Goal: Check status: Check status

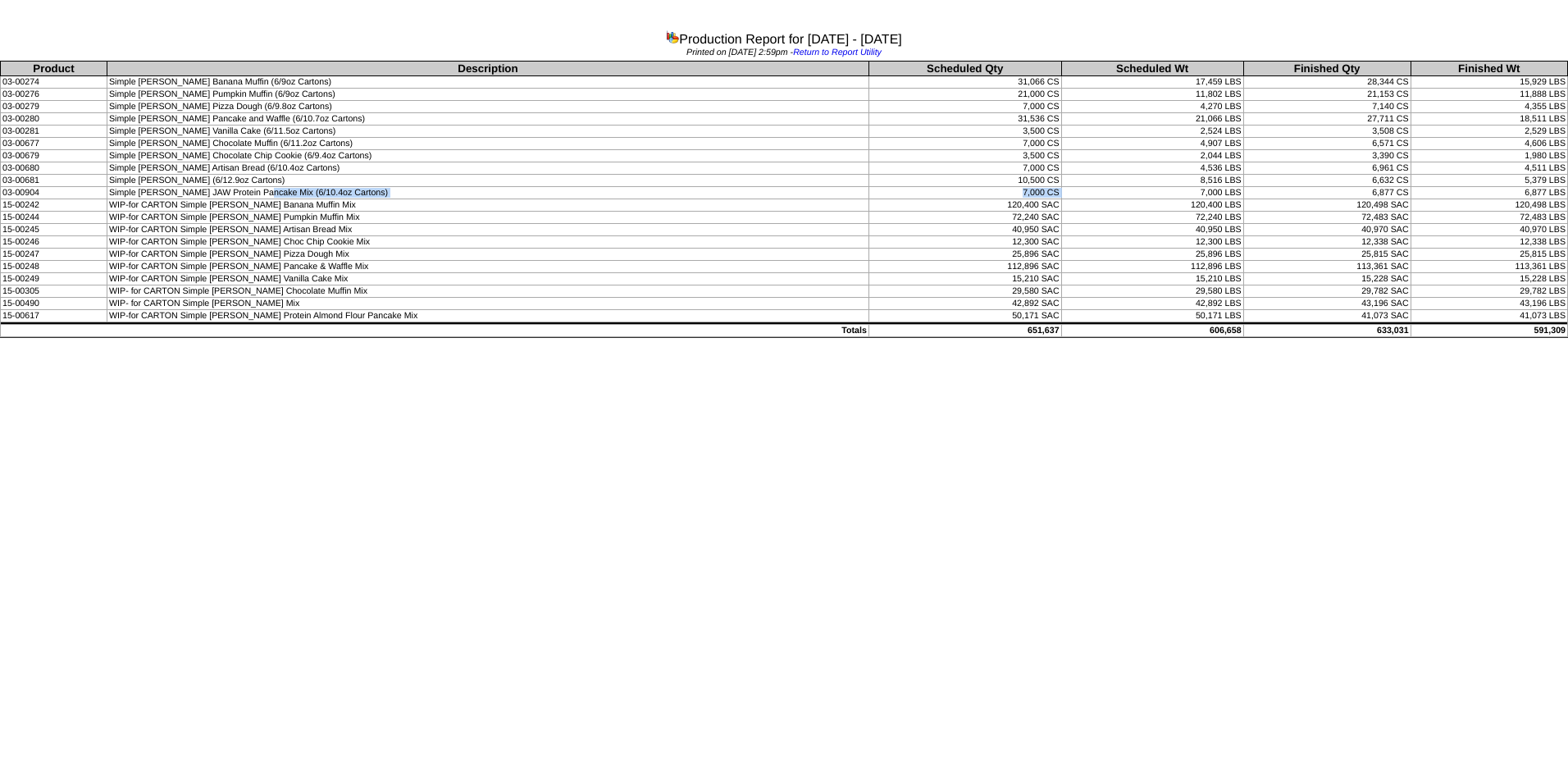
click at [204, 213] on td "WIP-for CARTON Simple [PERSON_NAME] Pumpkin Muffin Mix" at bounding box center [488, 217] width 762 height 13
drag, startPoint x: 204, startPoint y: 213, endPoint x: 199, endPoint y: 146, distance: 67.2
click at [199, 146] on td "Simple [PERSON_NAME] Chocolate Muffin (6/11.2oz Cartons)" at bounding box center [488, 144] width 762 height 13
click at [276, 134] on td "Simple [PERSON_NAME] Vanilla Cake (6/11.5oz Cartons)" at bounding box center [488, 132] width 762 height 13
drag, startPoint x: 442, startPoint y: 196, endPoint x: 419, endPoint y: 192, distance: 23.3
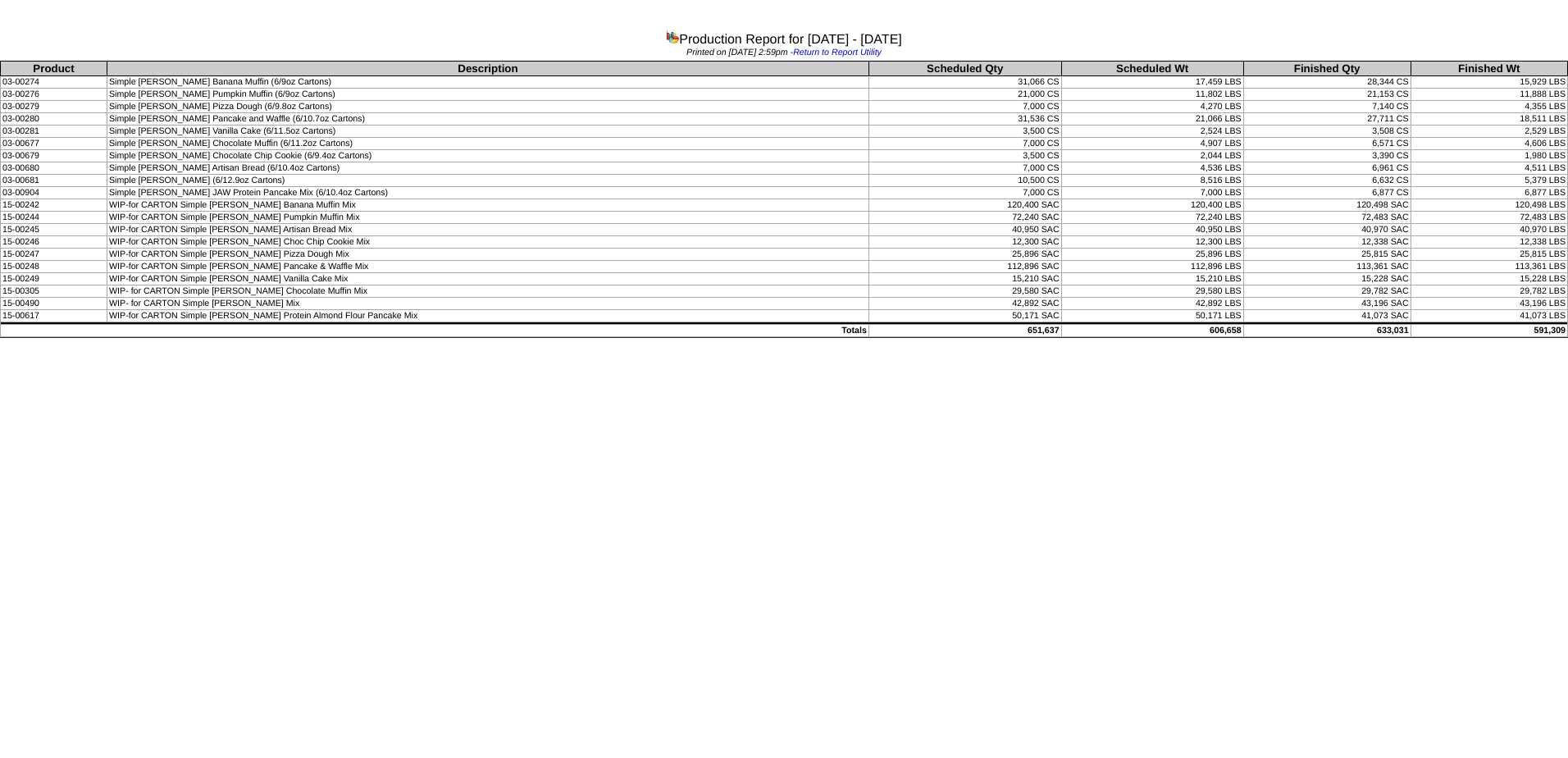
click at [443, 195] on td "Simple [PERSON_NAME] JAW Protein Pancake Mix (6/10.4oz Cartons)" at bounding box center [488, 193] width 762 height 13
drag, startPoint x: 377, startPoint y: 192, endPoint x: 1401, endPoint y: 195, distance: 1024.0
click at [1401, 195] on tr "03-00904 Simple Mills JAW Protein Pancake Mix (6/10.4oz Cartons) 7,000 CS 7,000…" at bounding box center [784, 193] width 1567 height 13
drag, startPoint x: 240, startPoint y: 451, endPoint x: 488, endPoint y: 213, distance: 343.7
click at [241, 342] on html "Production Report for 08/04/2025 - 09/05/2025 Printed on 09/10/2025 at 2:59pm -…" at bounding box center [784, 171] width 1568 height 342
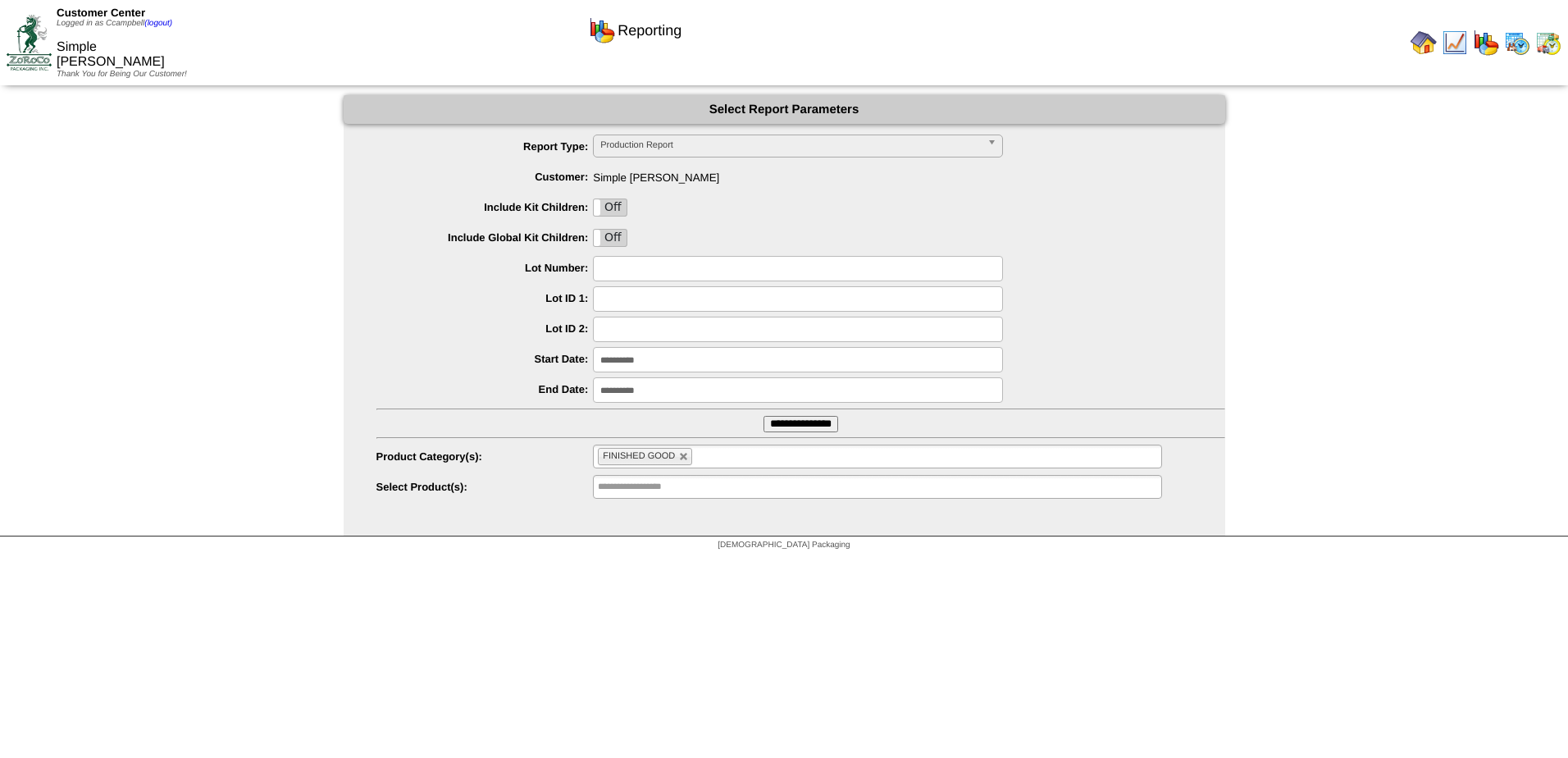
click at [655, 365] on input "**********" at bounding box center [798, 360] width 410 height 25
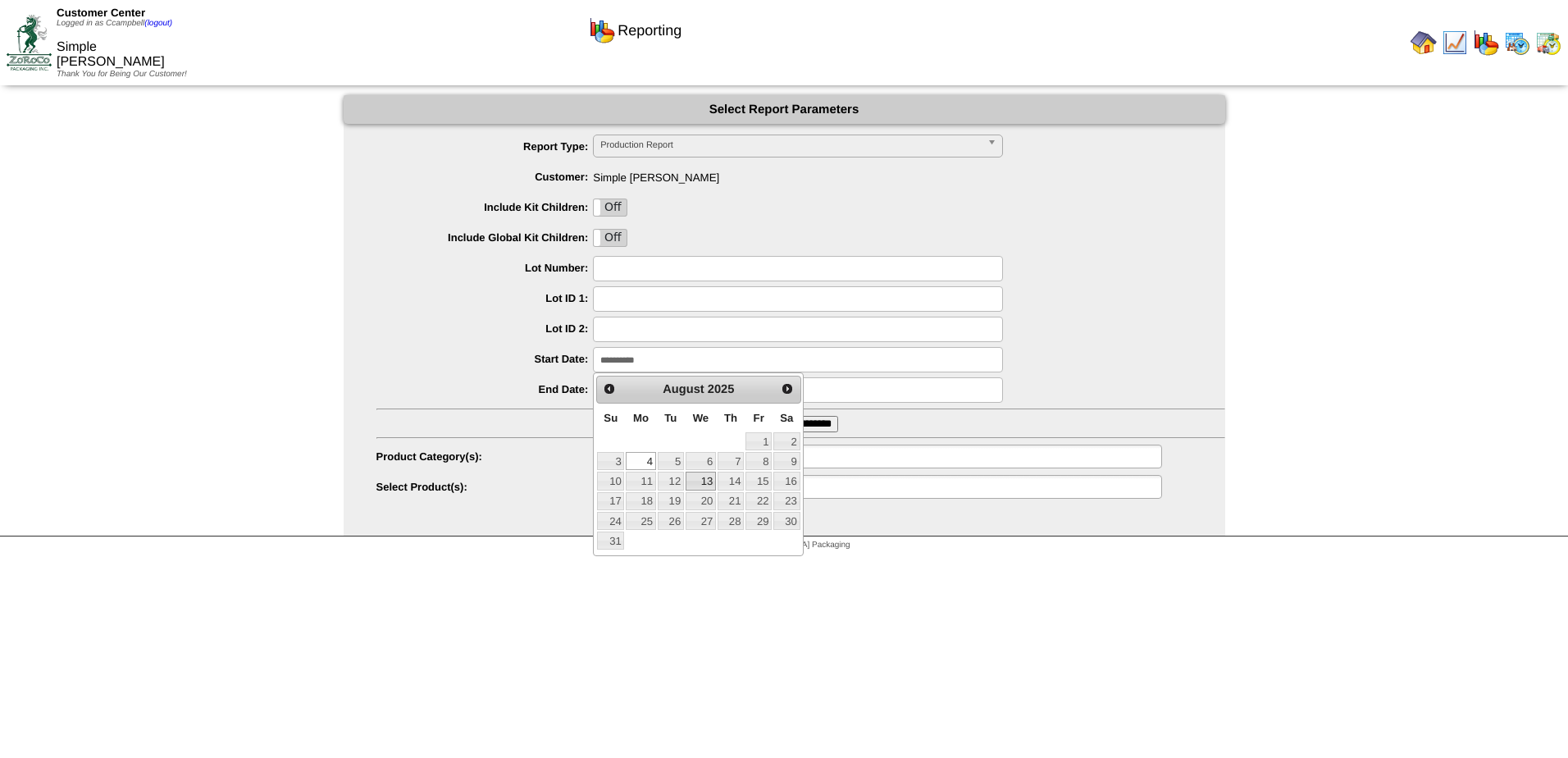
click at [705, 479] on link "13" at bounding box center [700, 481] width 30 height 18
type input "**********"
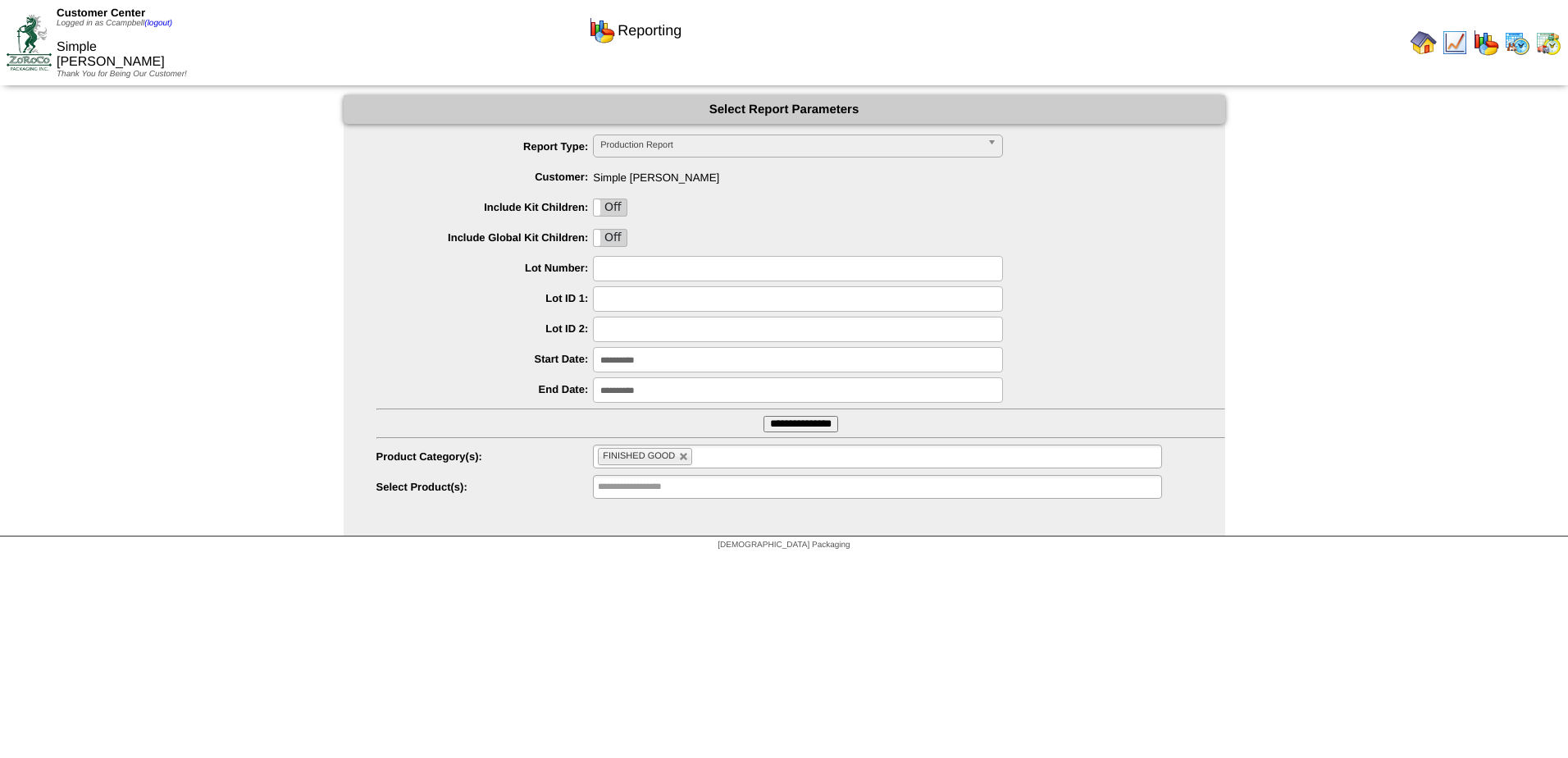
click at [683, 394] on input "**********" at bounding box center [798, 390] width 410 height 25
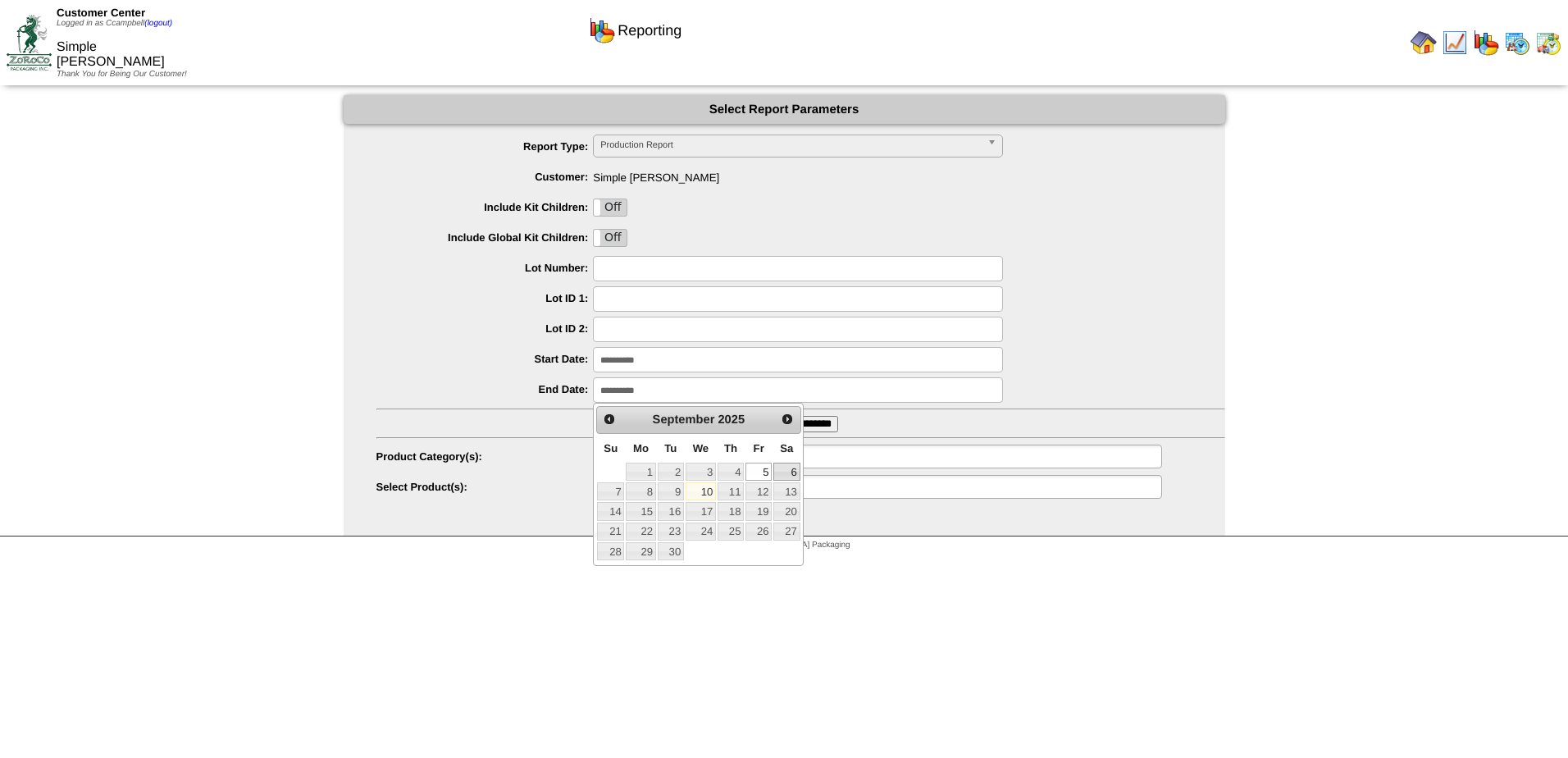
click at [795, 472] on link "6" at bounding box center [785, 472] width 26 height 18
type input "**********"
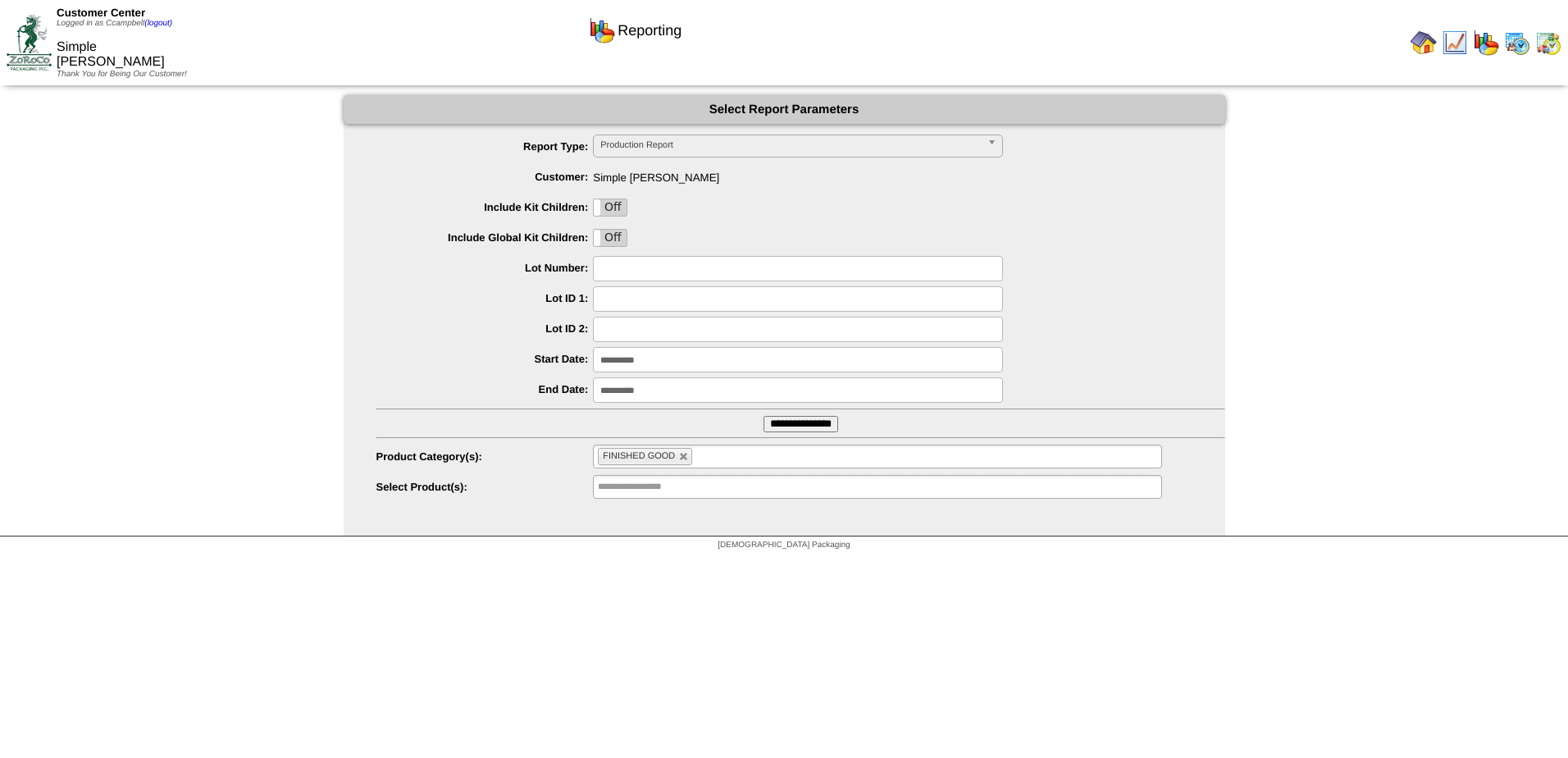
click at [801, 425] on input "**********" at bounding box center [800, 424] width 74 height 16
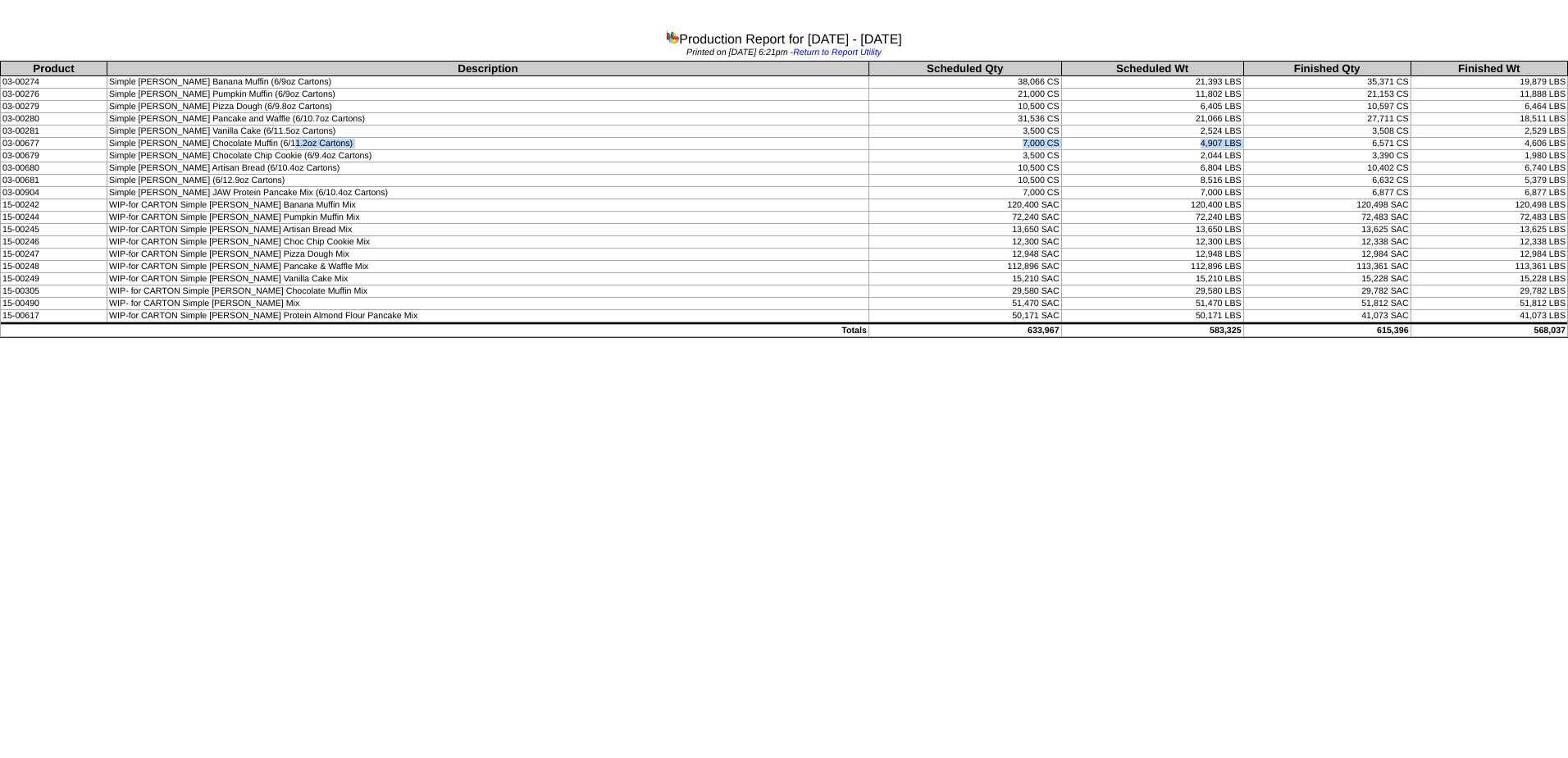
drag, startPoint x: 284, startPoint y: 142, endPoint x: 1313, endPoint y: 141, distance: 1029.0
click at [1313, 141] on tr "03-00677 Simple Mills Chocolate Muffin (6/11.2oz Cartons) 7,000 CS 4,907 LBS 6,…" at bounding box center [784, 144] width 1567 height 13
click at [212, 176] on td "Simple Mills Brownie (6/12.9oz Cartons)" at bounding box center [488, 181] width 762 height 13
drag, startPoint x: 242, startPoint y: 180, endPoint x: 1399, endPoint y: 175, distance: 1157.0
click at [1399, 175] on tr "03-00681 Simple Mills Brownie (6/12.9oz Cartons) 10,500 CS 8,516 LBS 6,632 CS 5…" at bounding box center [784, 181] width 1567 height 13
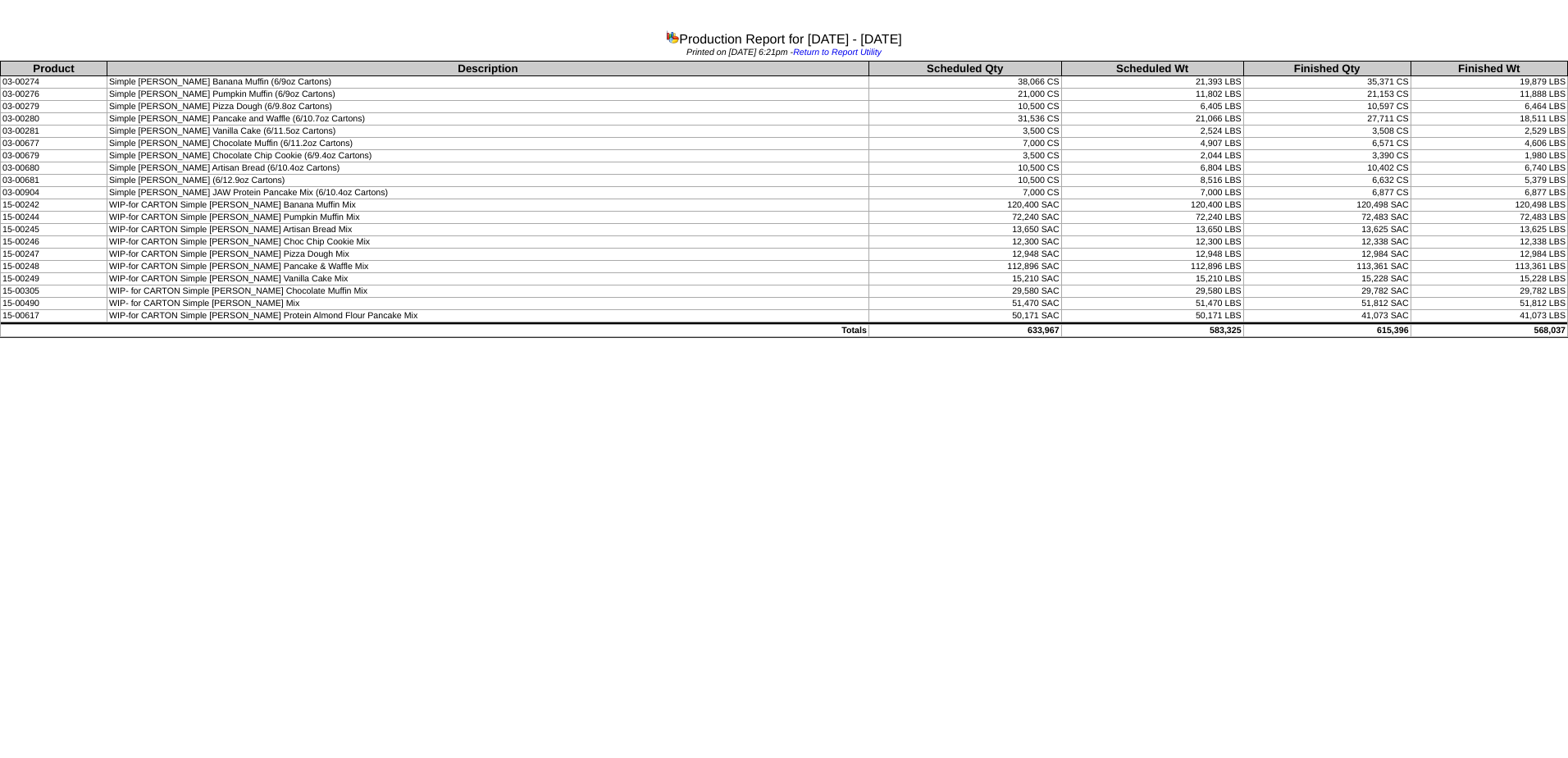
drag, startPoint x: 316, startPoint y: 185, endPoint x: 341, endPoint y: 192, distance: 26.0
click at [318, 187] on td "Simple [PERSON_NAME] JAW Protein Pancake Mix (6/10.4oz Cartons)" at bounding box center [488, 193] width 762 height 13
drag, startPoint x: 349, startPoint y: 191, endPoint x: 967, endPoint y: 196, distance: 618.0
click at [967, 196] on tr "03-00904 Simple [PERSON_NAME] JAW Protein Pancake Mix (6/10.4oz Cartons) 7,000 …" at bounding box center [784, 193] width 1567 height 13
click at [498, 192] on td "Simple [PERSON_NAME] JAW Protein Pancake Mix (6/10.4oz Cartons)" at bounding box center [488, 193] width 762 height 13
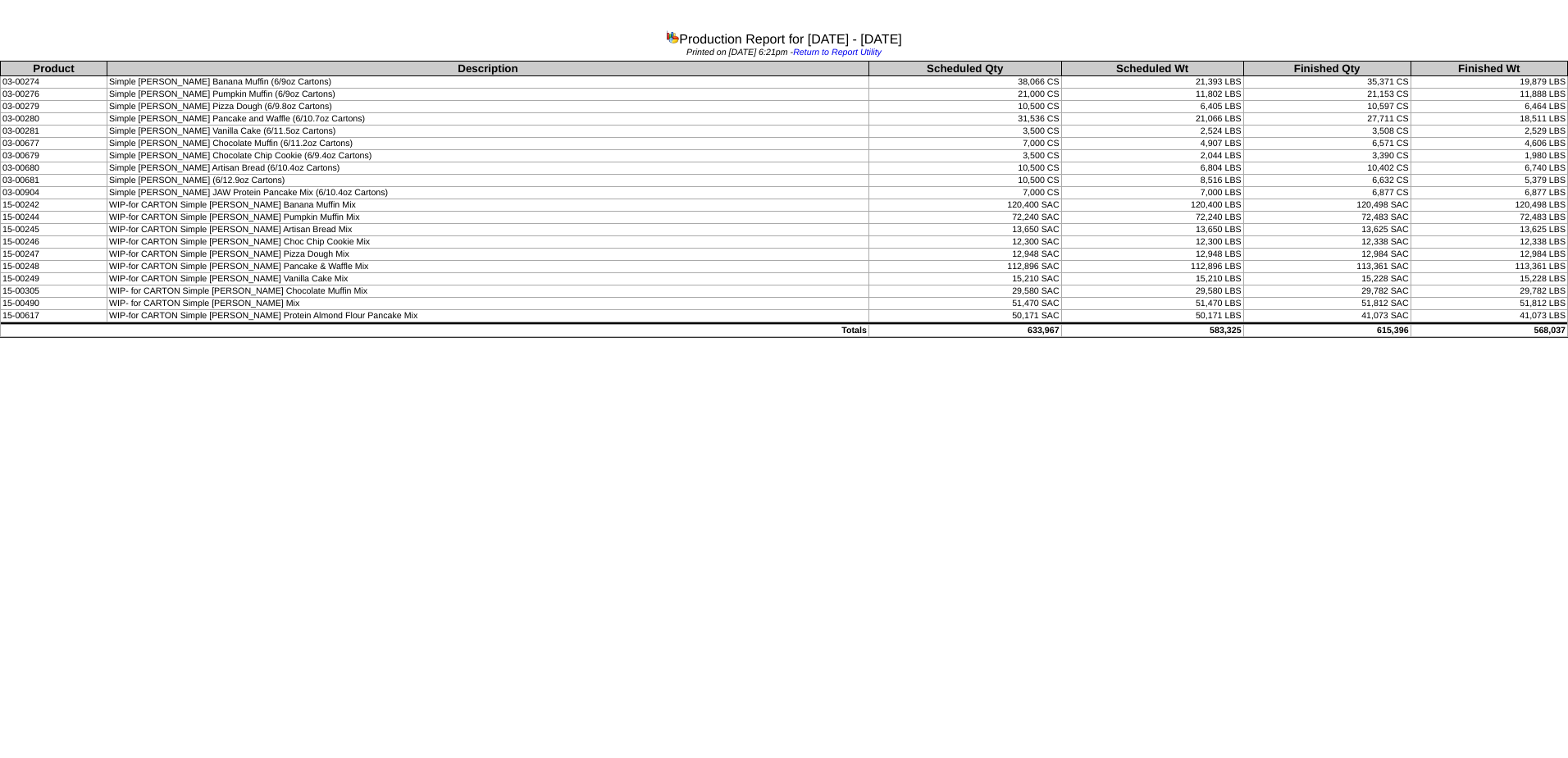
drag, startPoint x: 929, startPoint y: 194, endPoint x: 1281, endPoint y: 204, distance: 352.1
click at [1281, 204] on tbody "Product Description Scheduled Qty Scheduled Wt Finished Qty Finished Wt 03-0027…" at bounding box center [784, 200] width 1567 height 276
drag, startPoint x: 1281, startPoint y: 204, endPoint x: 1183, endPoint y: 217, distance: 98.9
click at [1191, 220] on td "72,240 LBS" at bounding box center [1151, 217] width 182 height 13
drag, startPoint x: 959, startPoint y: 178, endPoint x: 1399, endPoint y: 183, distance: 440.0
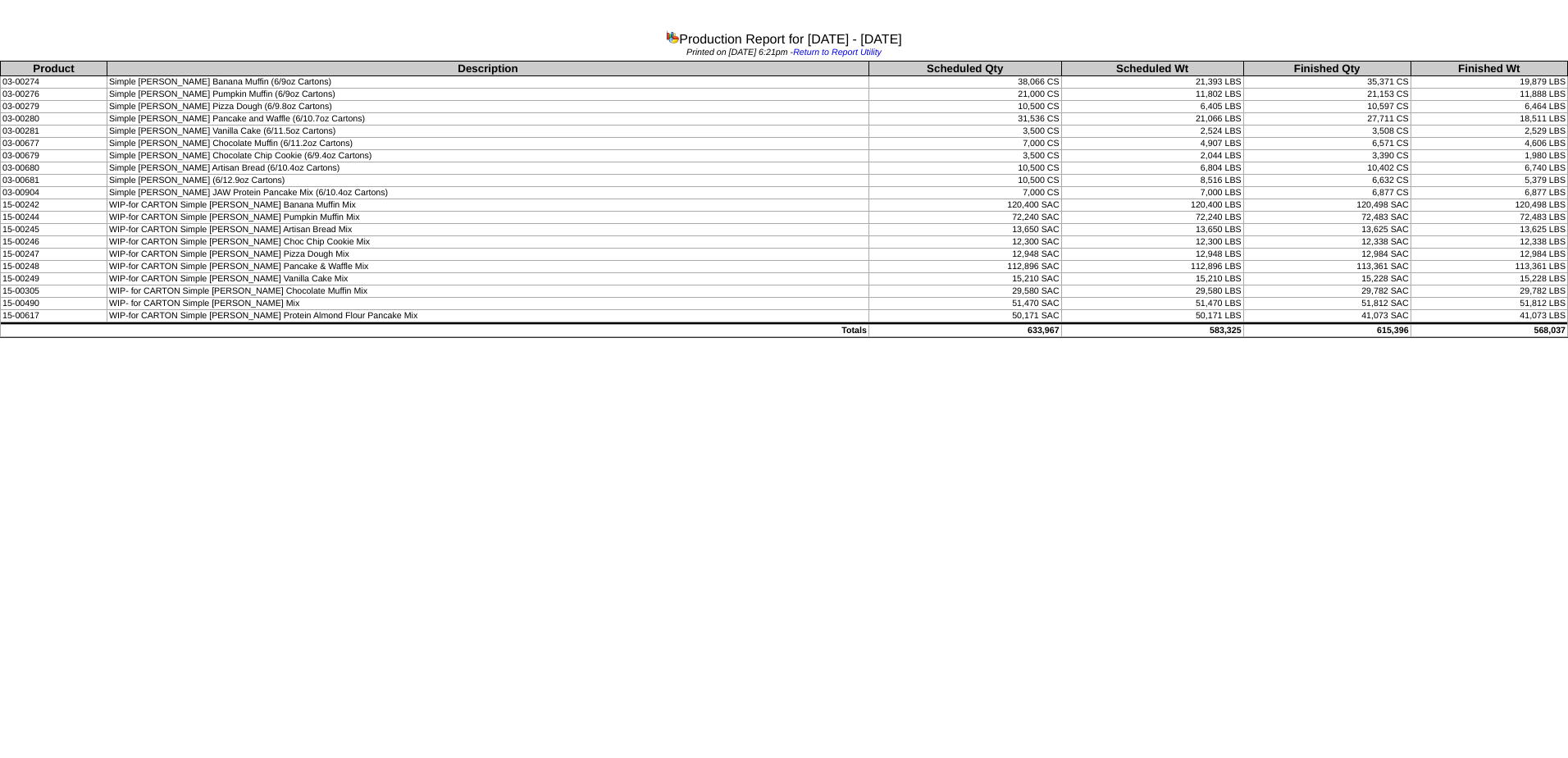
click at [1399, 183] on tr "03-00681 Simple Mills Brownie (6/12.9oz Cartons) 10,500 CS 8,516 LBS 6,632 CS 5…" at bounding box center [784, 181] width 1567 height 13
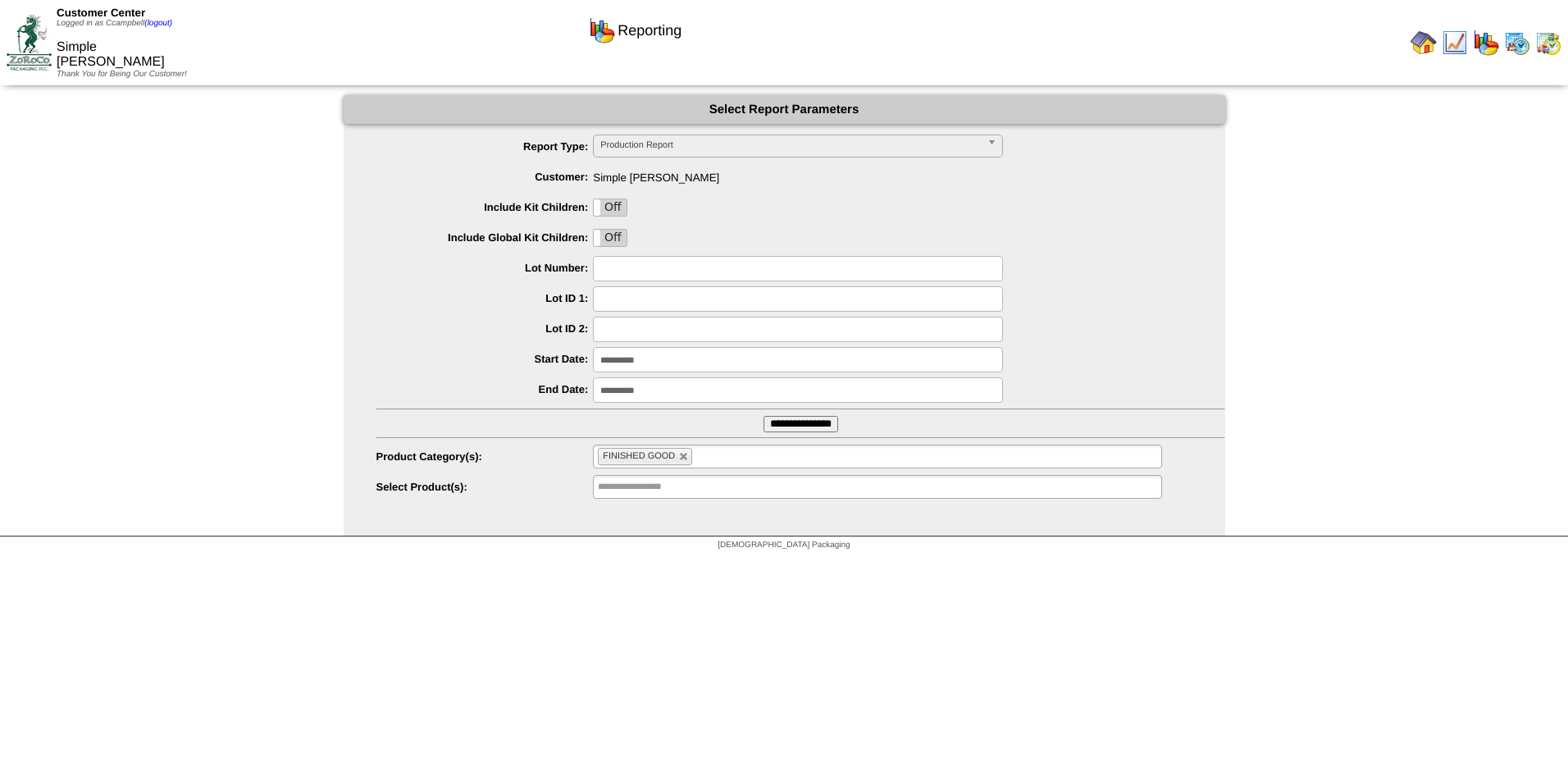
click at [690, 386] on input "**********" at bounding box center [798, 390] width 410 height 25
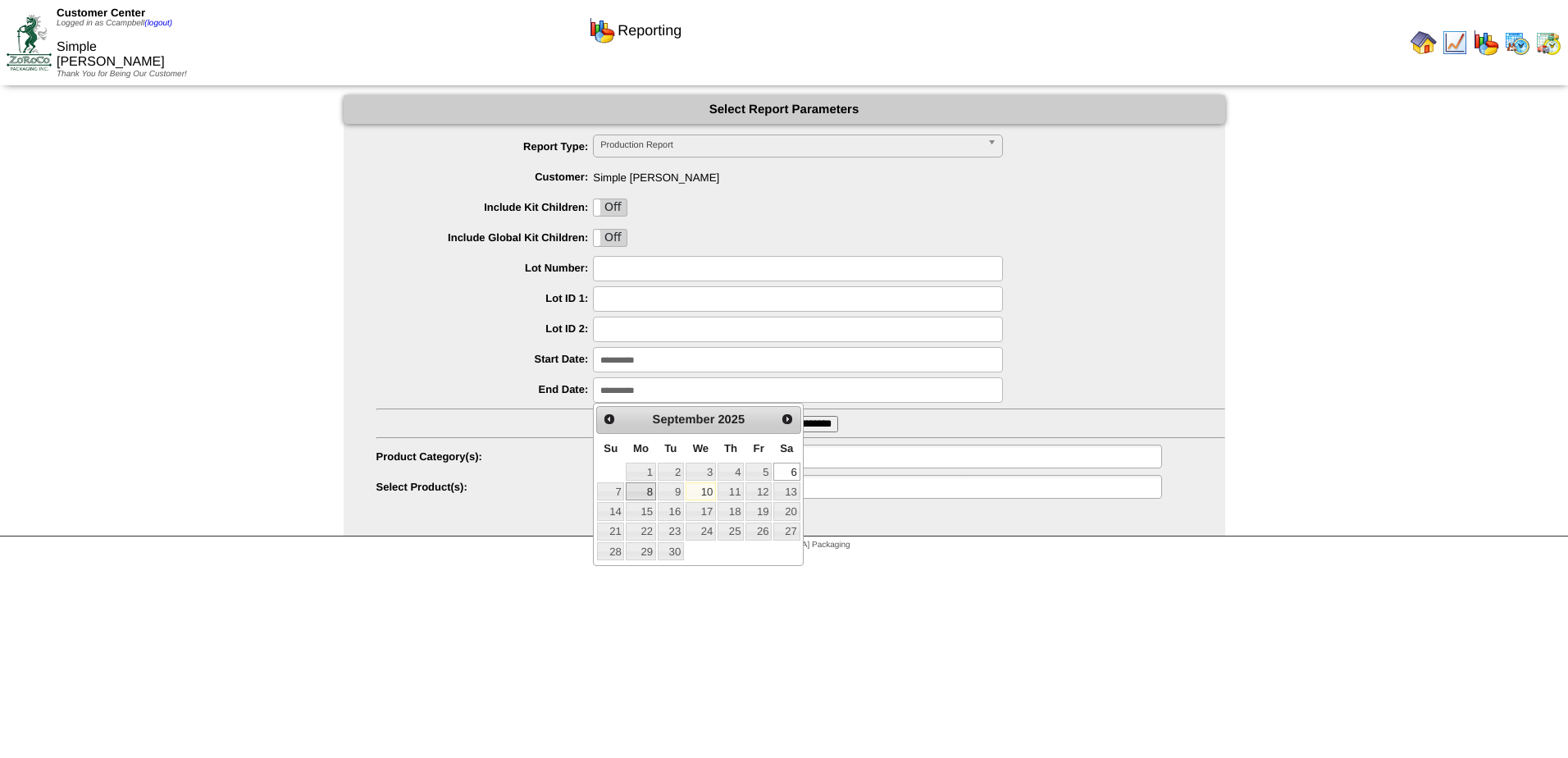
click at [640, 492] on link "8" at bounding box center [640, 491] width 30 height 18
type input "**********"
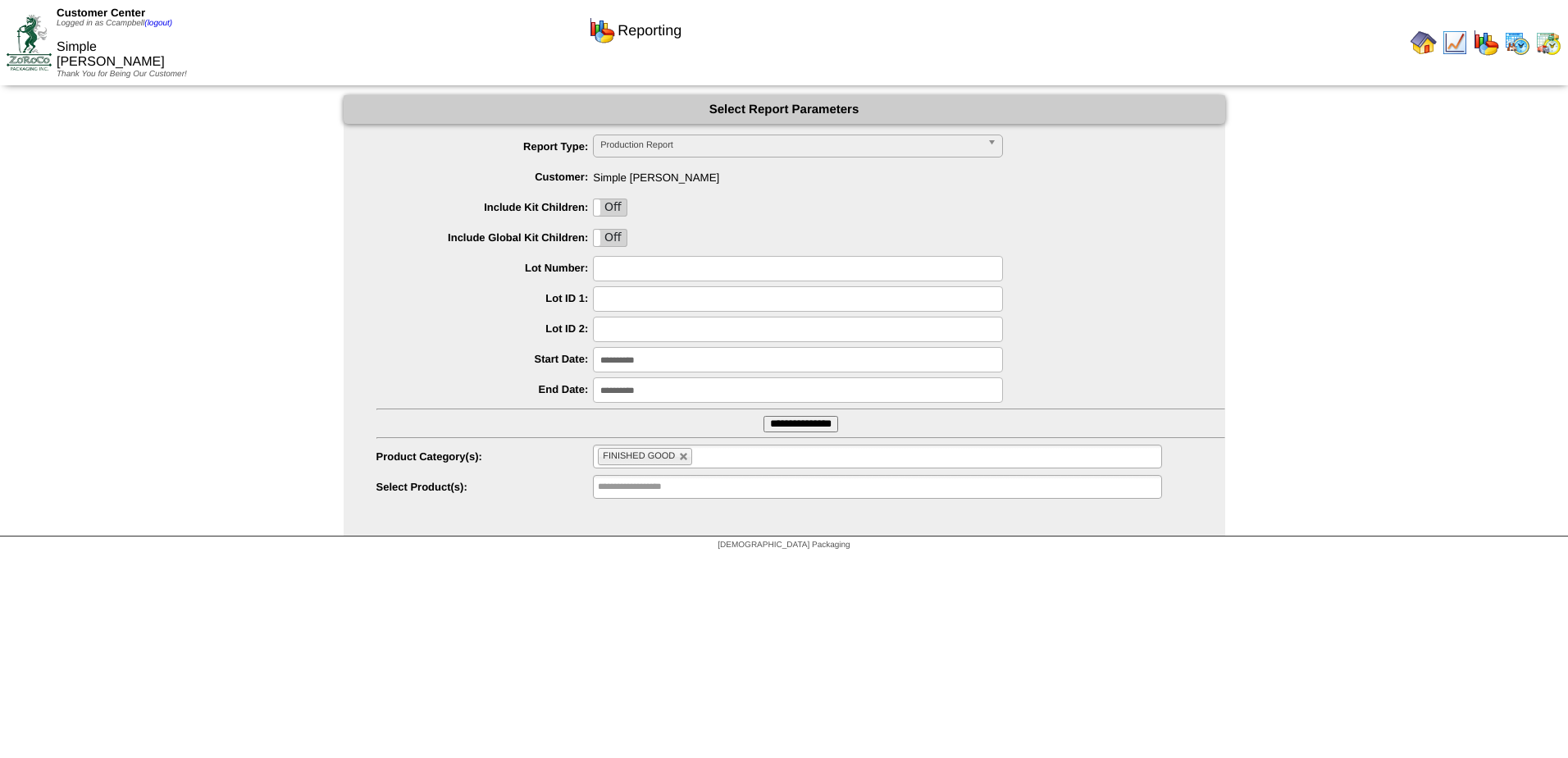
click at [801, 426] on input "**********" at bounding box center [800, 424] width 74 height 16
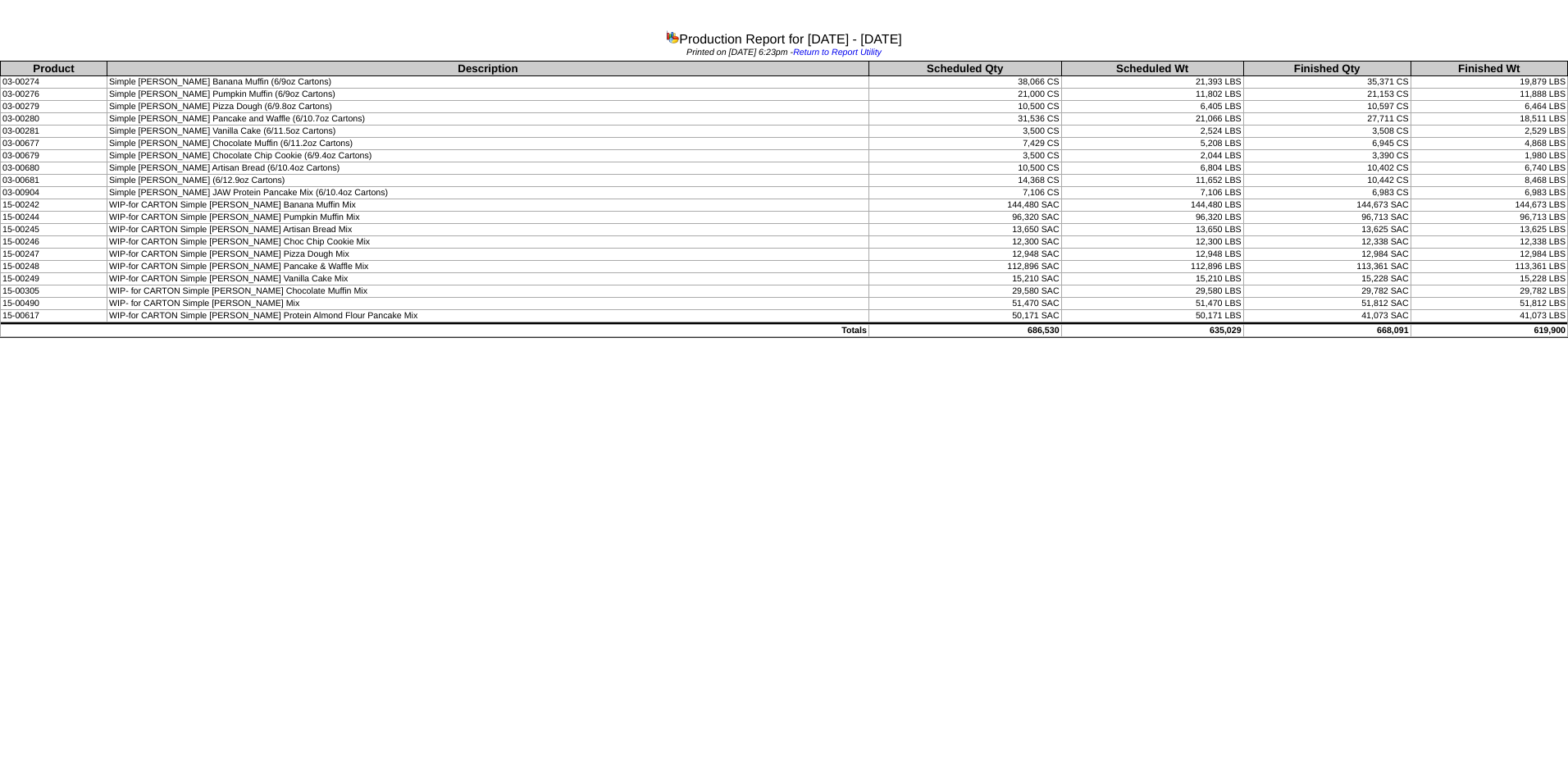
drag, startPoint x: 246, startPoint y: 181, endPoint x: 1358, endPoint y: 183, distance: 1112.0
click at [1358, 183] on tr "03-00681 Simple [PERSON_NAME] (6/12.9oz Cartons) 14,368 CS 11,652 LBS 10,442 CS…" at bounding box center [784, 181] width 1567 height 13
click at [335, 194] on td "Simple [PERSON_NAME] JAW Protein Pancake Mix (6/10.4oz Cartons)" at bounding box center [488, 193] width 762 height 13
click at [742, 342] on html "Production Report for [DATE] - [DATE] Printed on [DATE] 6:23pm - Return to Repo…" at bounding box center [784, 171] width 1568 height 342
